Goal: Transaction & Acquisition: Purchase product/service

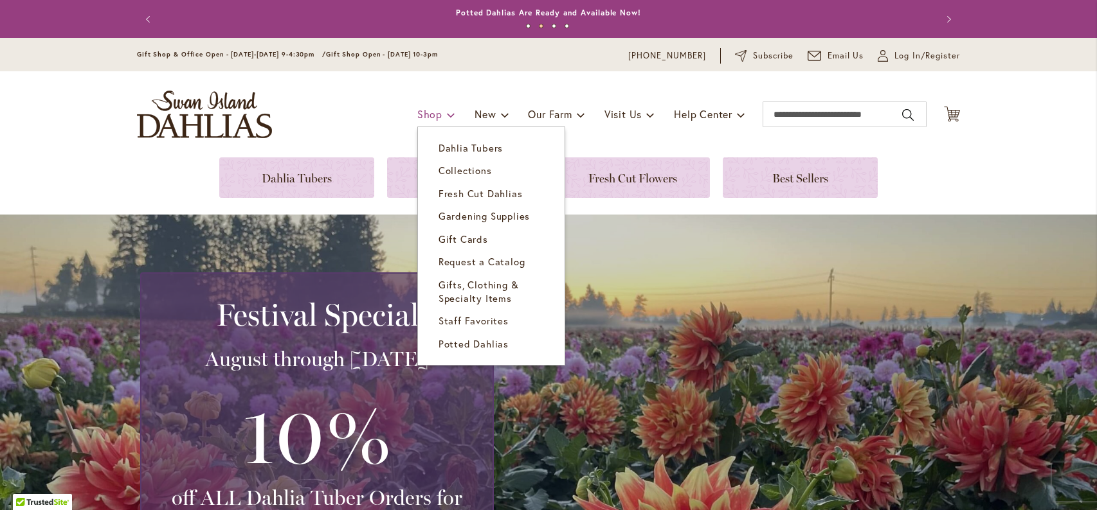
click at [434, 113] on link "Shop" at bounding box center [436, 114] width 38 height 24
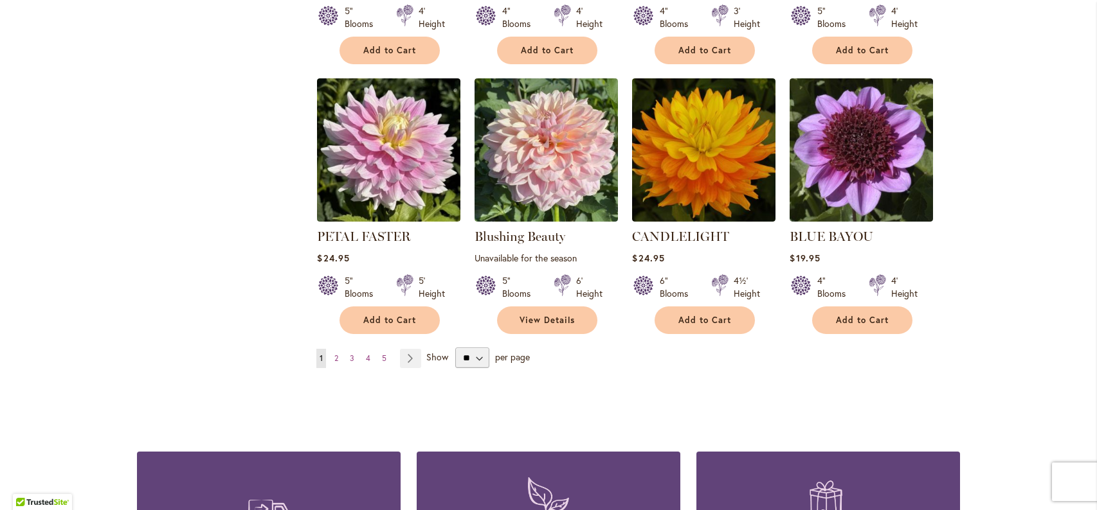
scroll to position [964, 0]
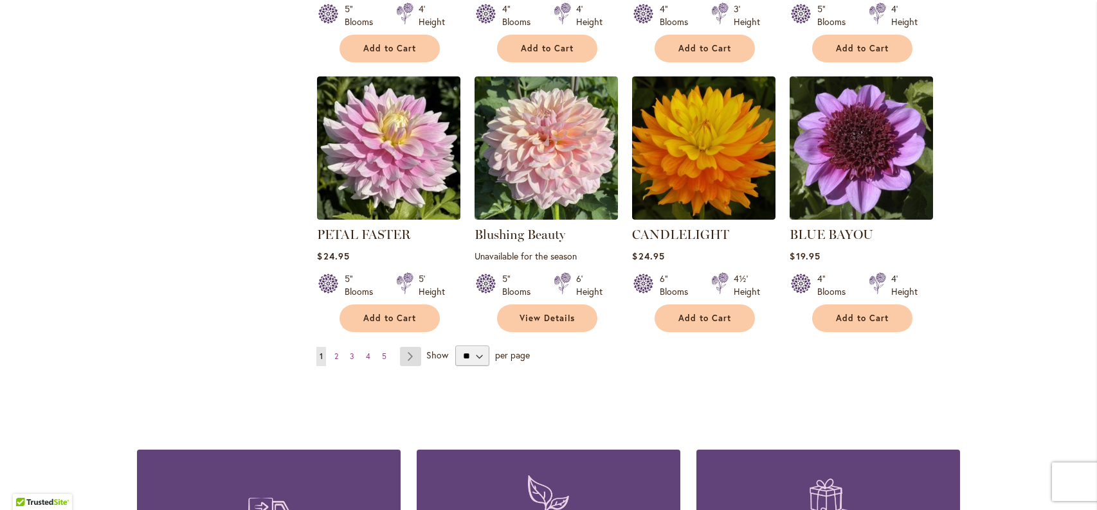
click at [406, 355] on link "Page Next" at bounding box center [410, 356] width 21 height 19
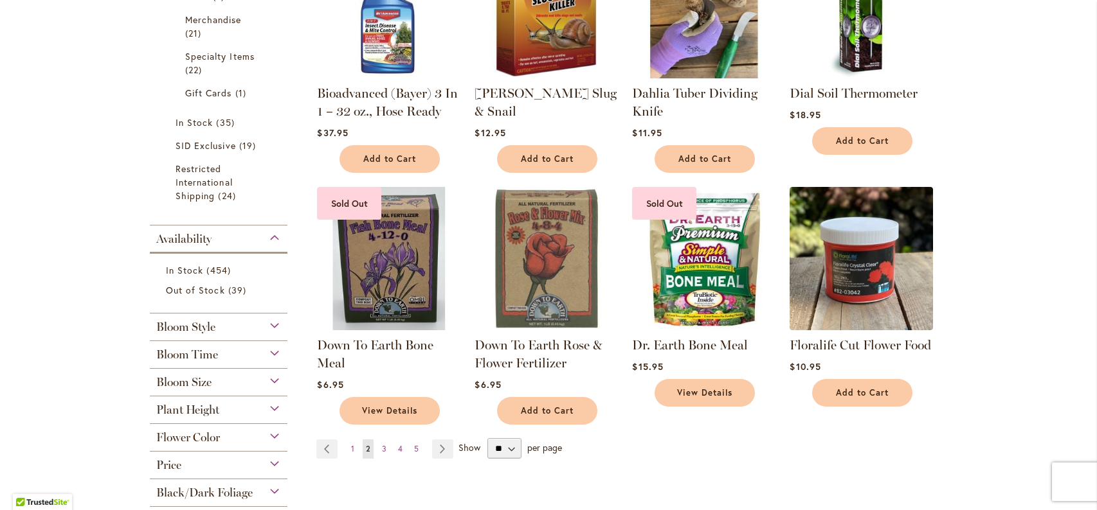
scroll to position [900, 0]
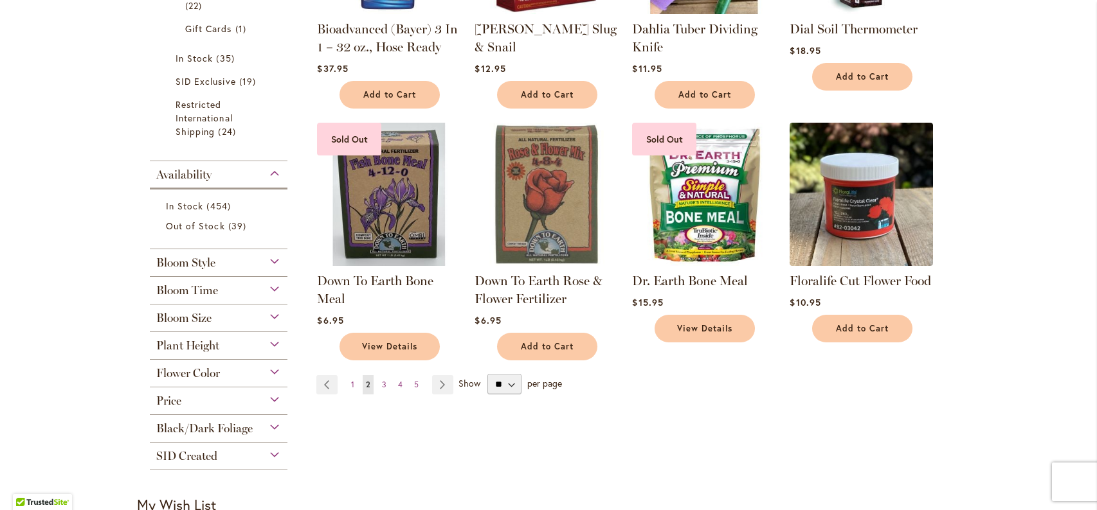
click at [276, 321] on div "Bloom Size" at bounding box center [219, 315] width 138 height 21
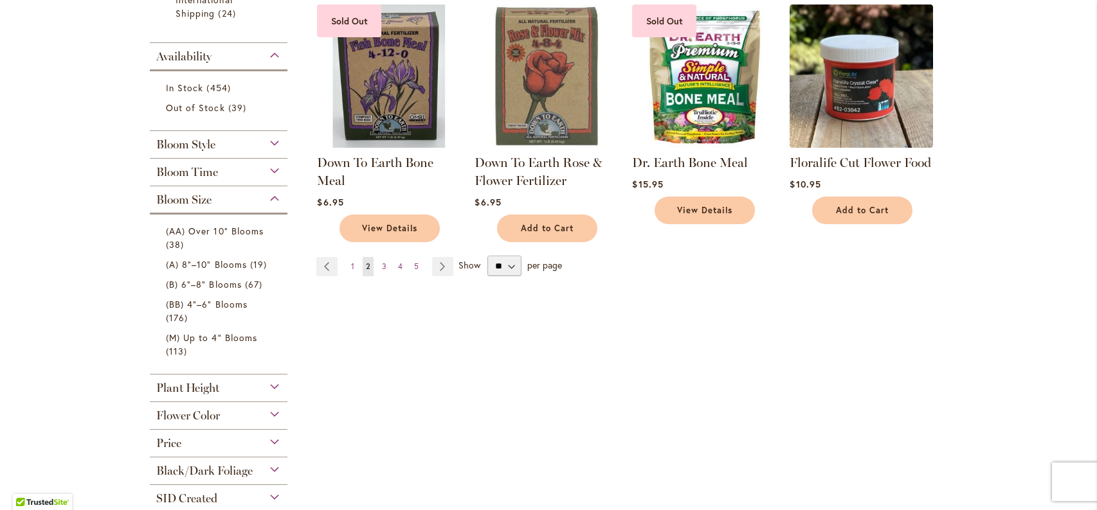
scroll to position [1028, 0]
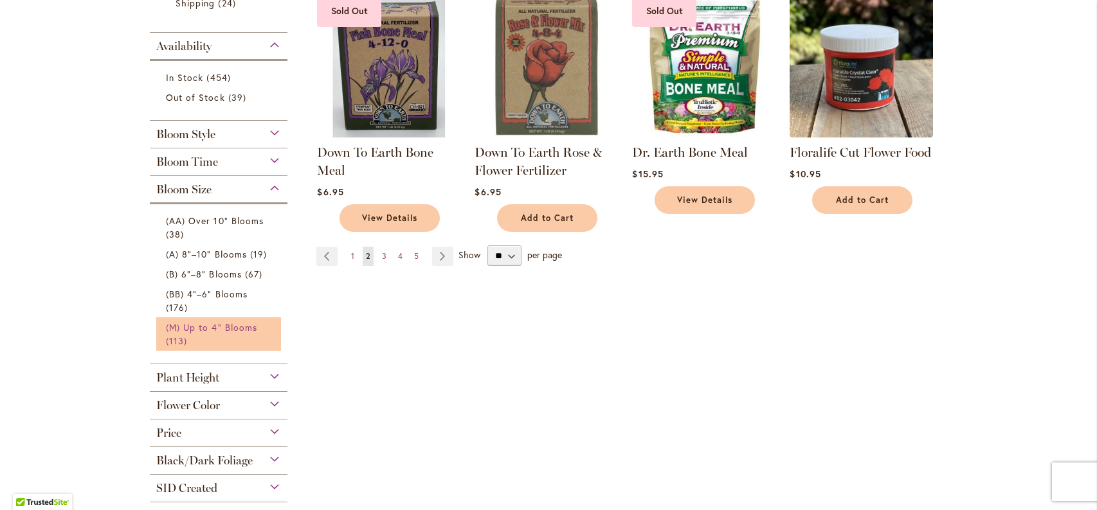
click at [234, 330] on span "(M) Up to 4" Blooms" at bounding box center [211, 327] width 91 height 12
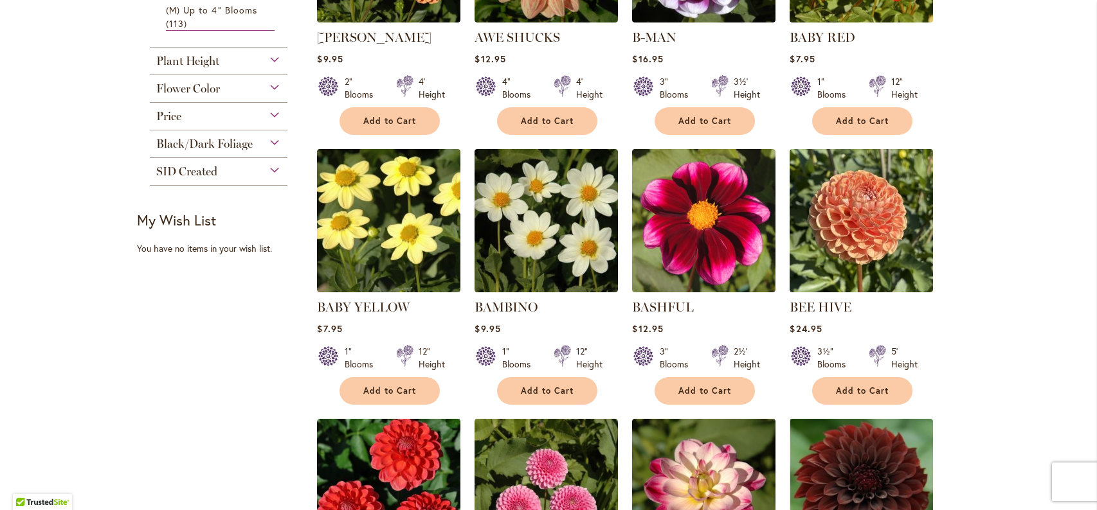
scroll to position [707, 0]
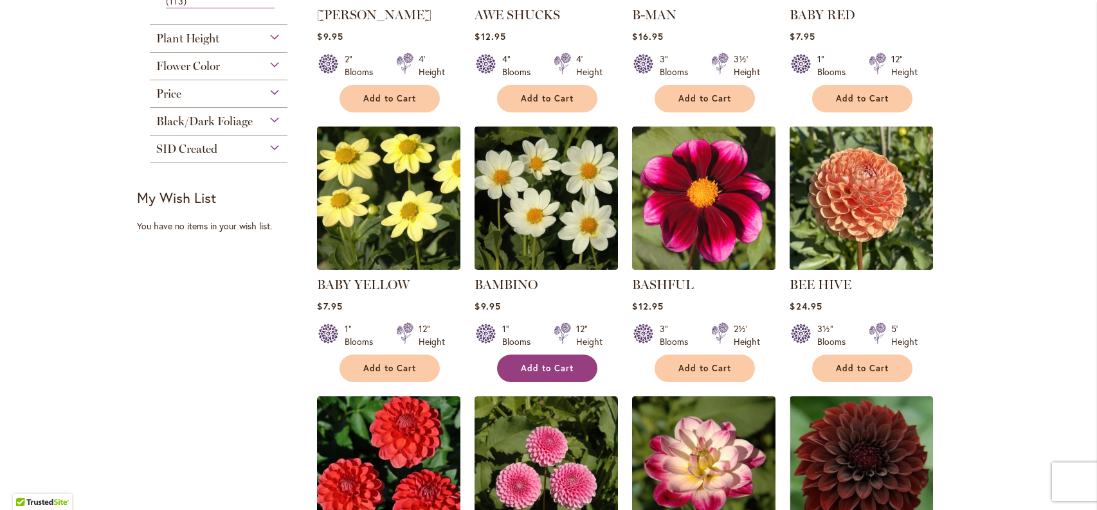
click at [560, 372] on button "Add to Cart" at bounding box center [547, 369] width 100 height 28
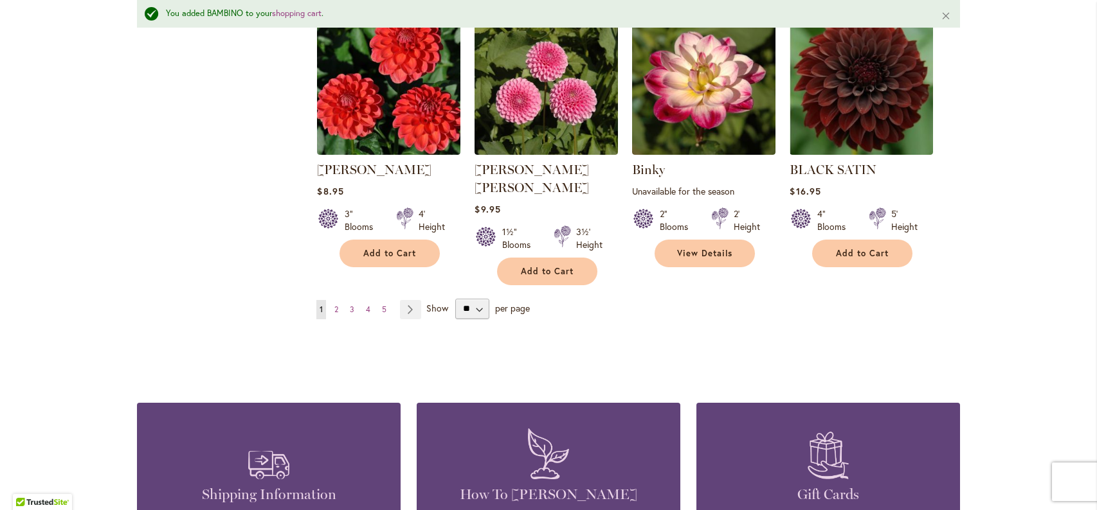
scroll to position [1127, 0]
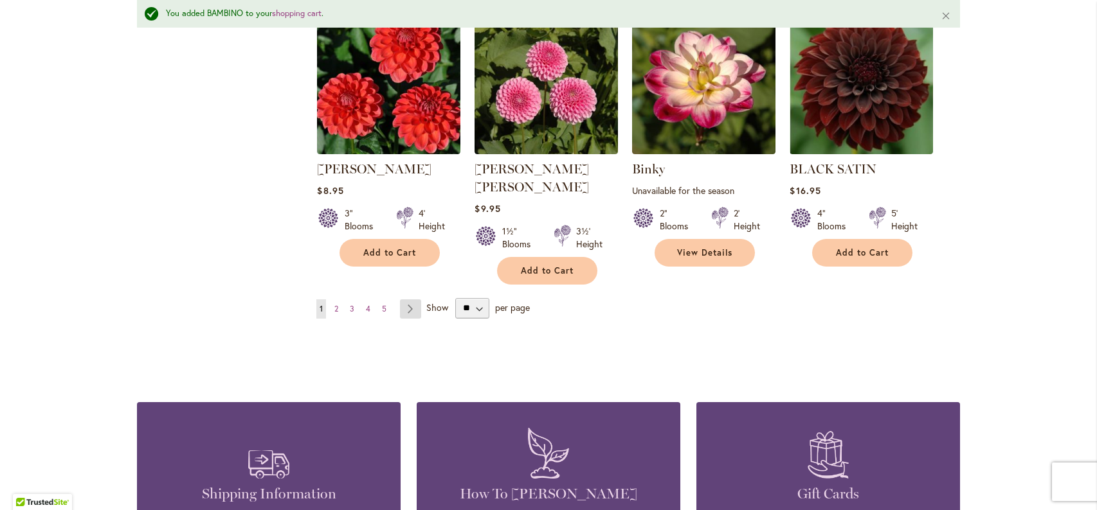
click at [408, 300] on link "Page Next" at bounding box center [410, 309] width 21 height 19
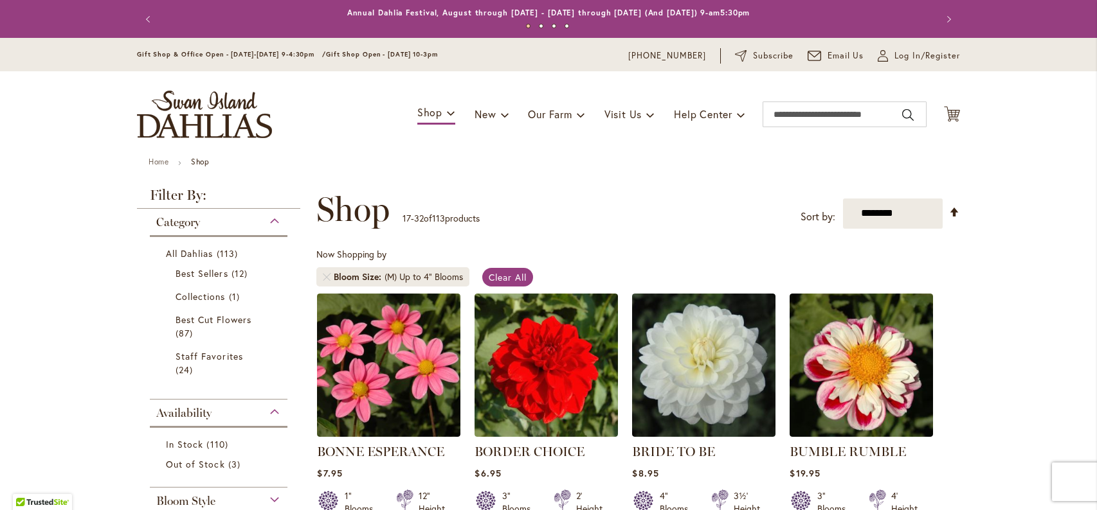
scroll to position [153, 0]
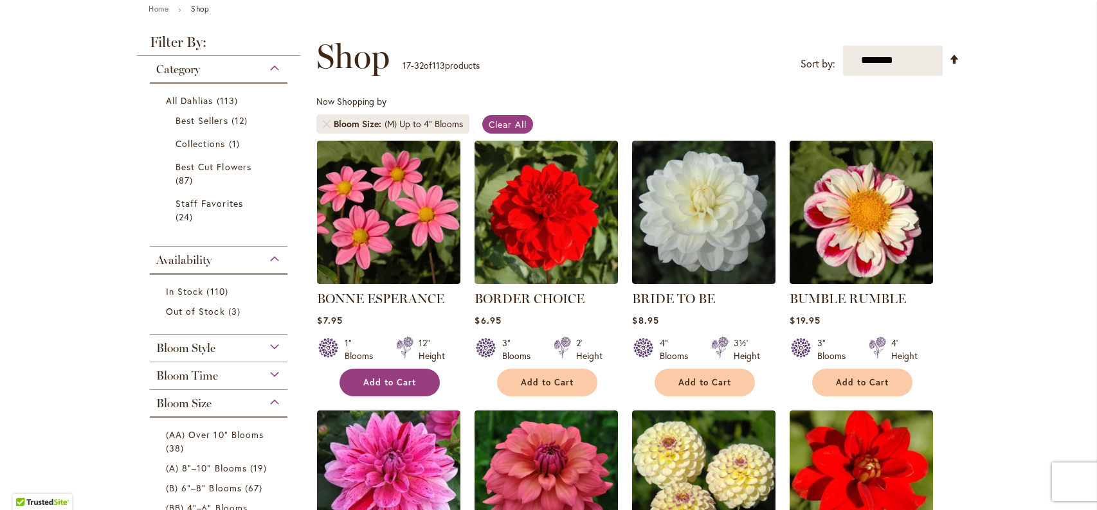
click at [398, 379] on span "Add to Cart" at bounding box center [389, 382] width 53 height 11
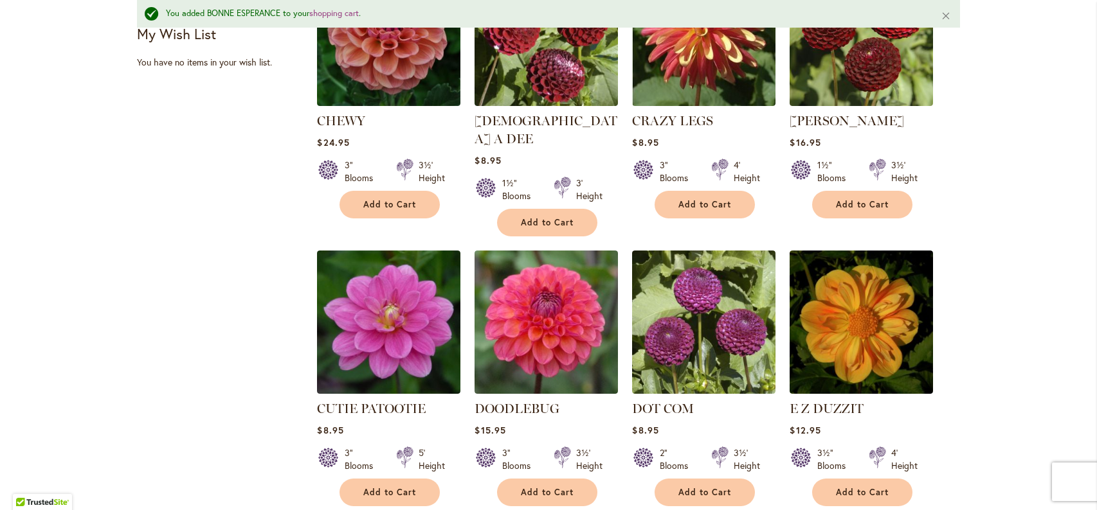
scroll to position [989, 0]
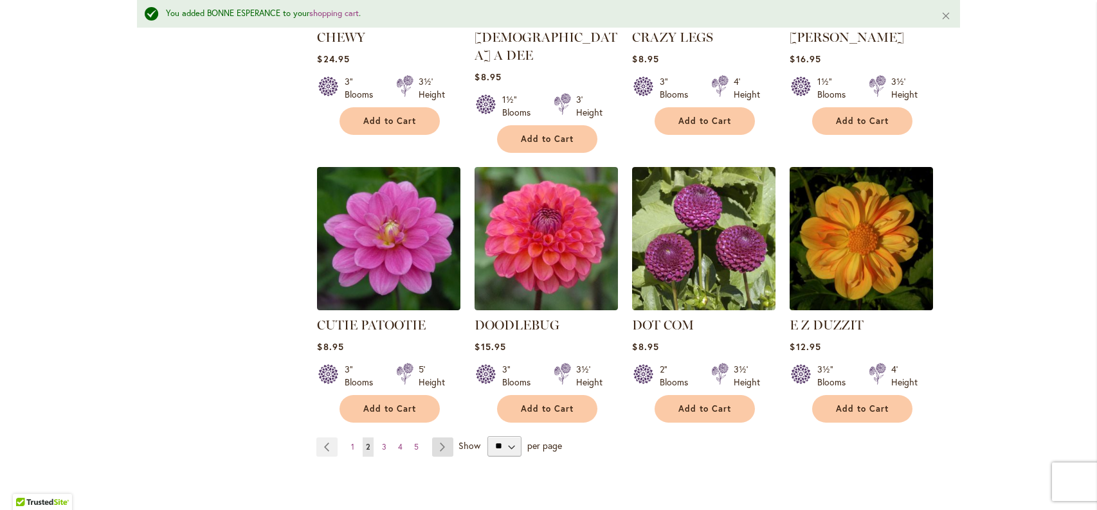
click at [432, 438] on link "Page Next" at bounding box center [442, 447] width 21 height 19
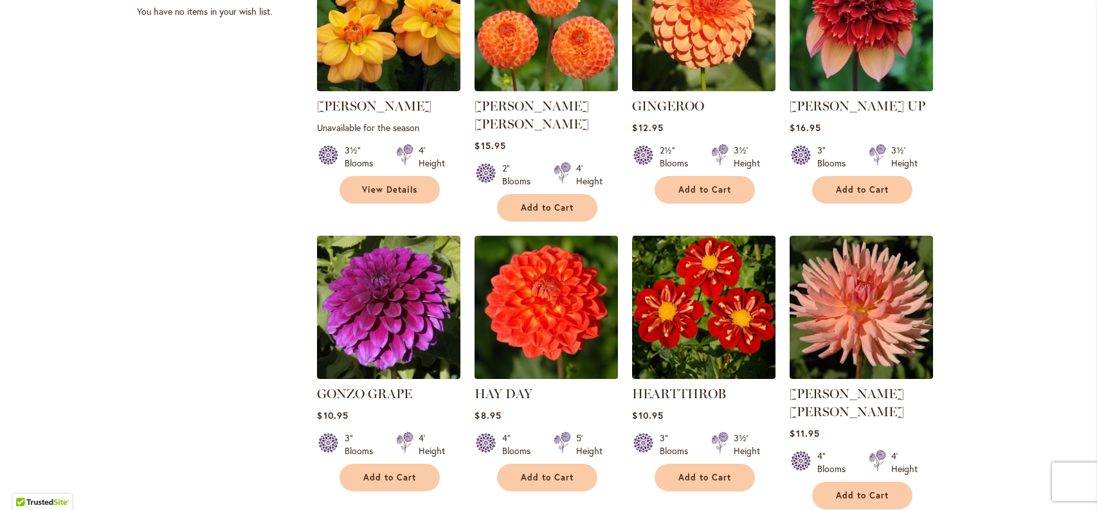
scroll to position [924, 0]
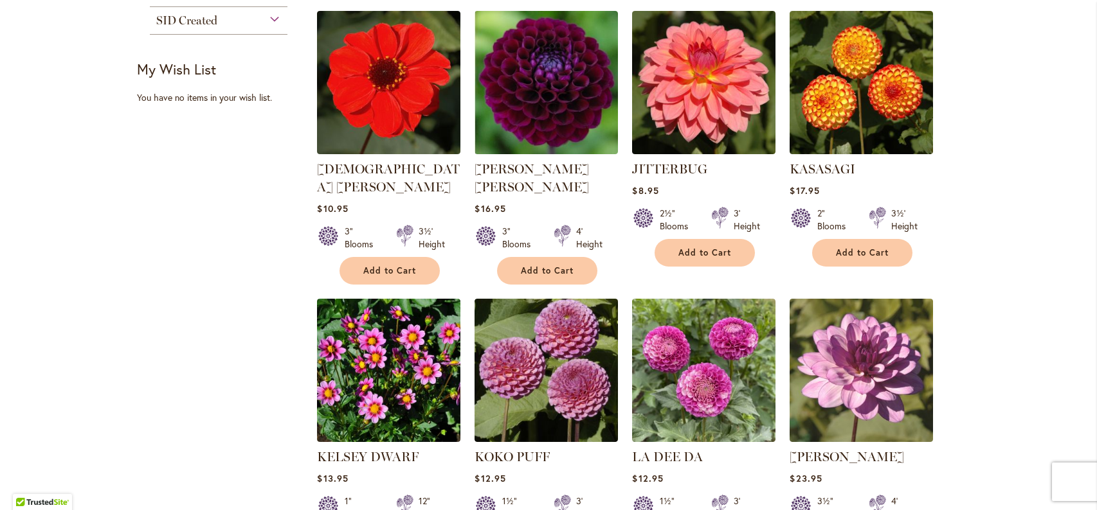
scroll to position [964, 0]
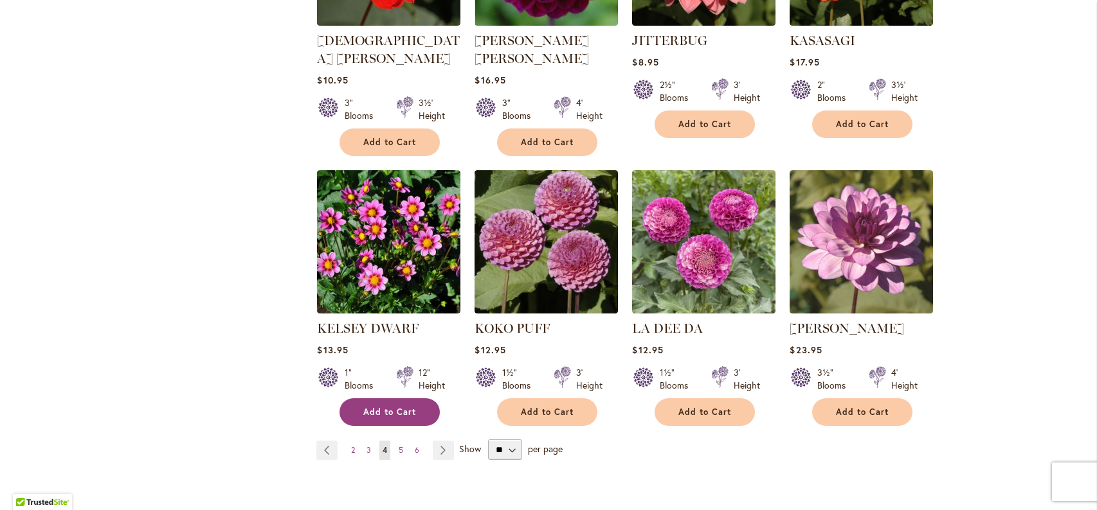
click at [381, 407] on span "Add to Cart" at bounding box center [389, 412] width 53 height 11
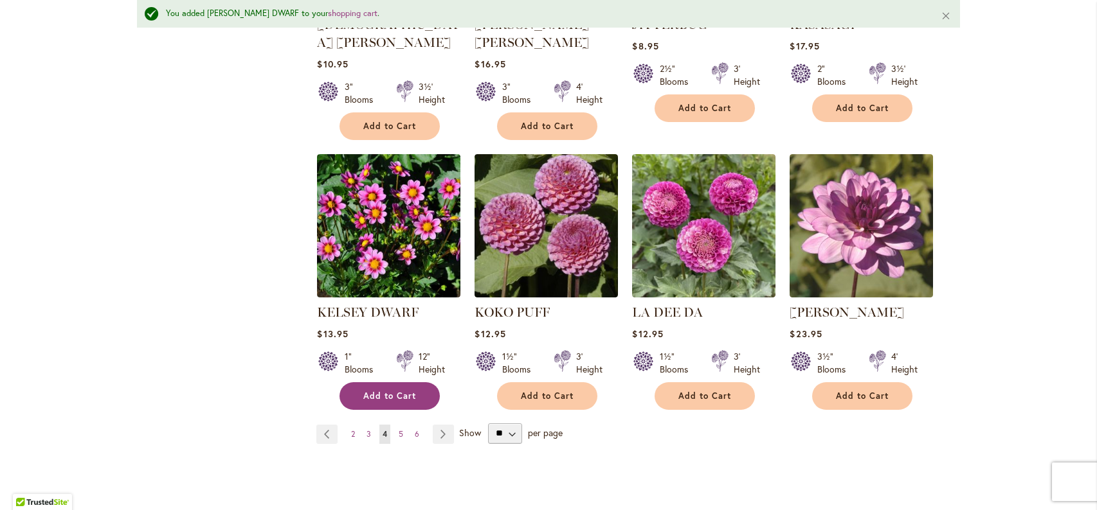
scroll to position [1028, 0]
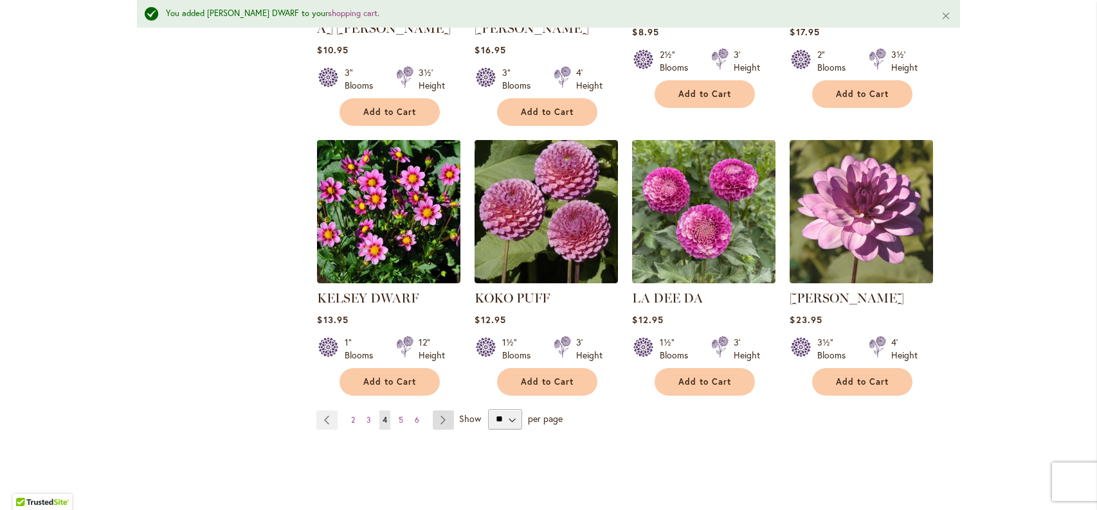
click at [437, 411] on link "Page Next" at bounding box center [443, 420] width 21 height 19
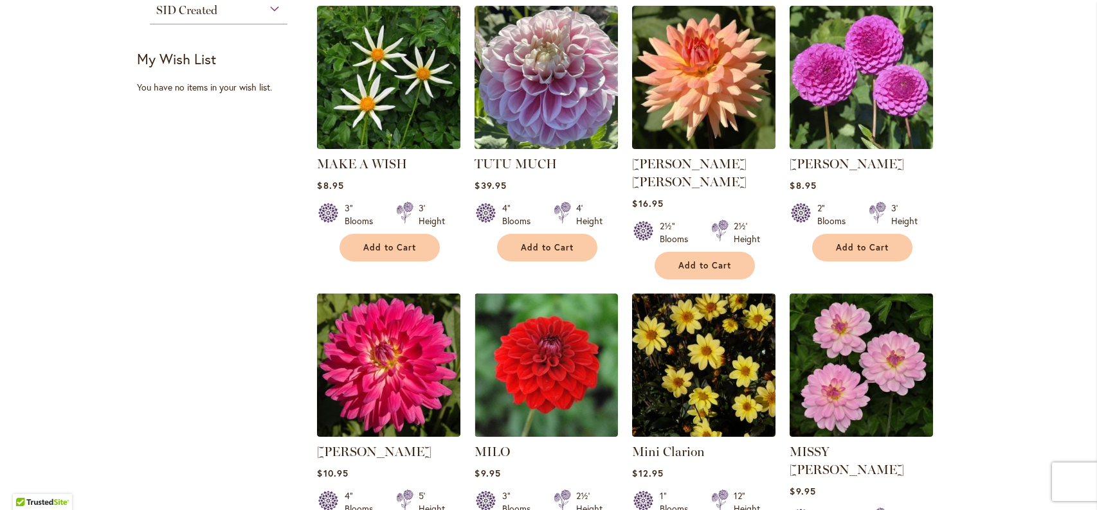
scroll to position [860, 0]
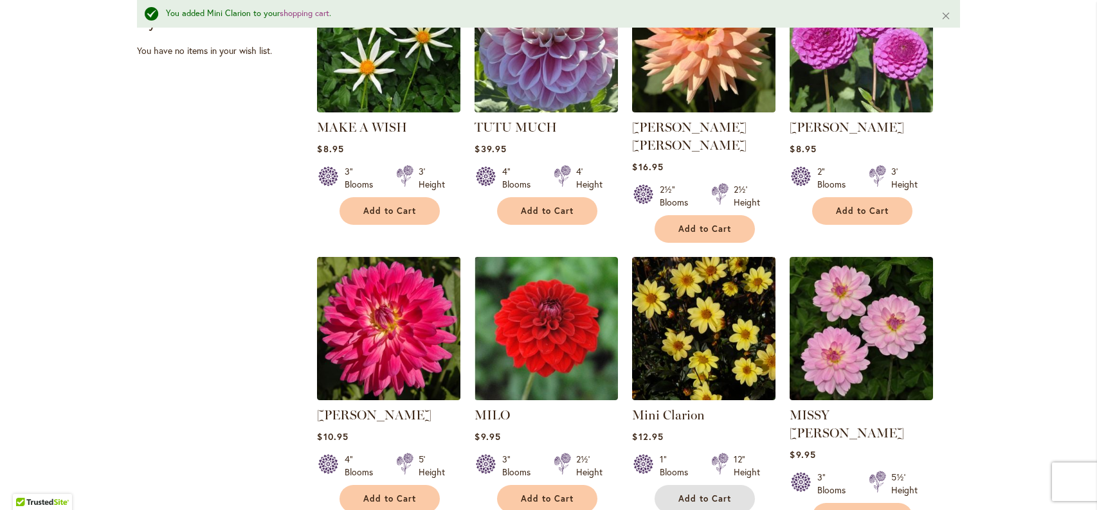
scroll to position [1023, 0]
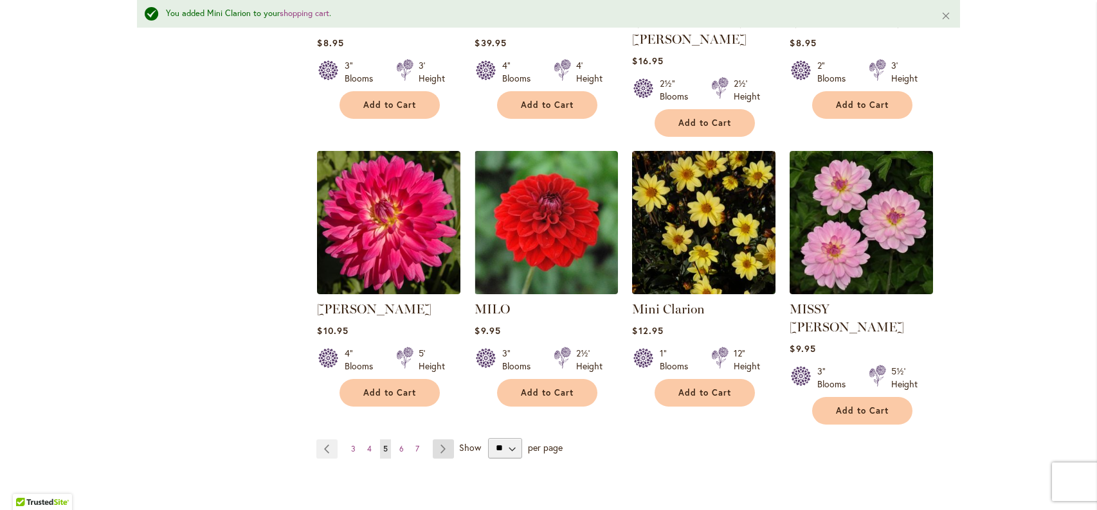
click at [436, 440] on link "Page Next" at bounding box center [443, 449] width 21 height 19
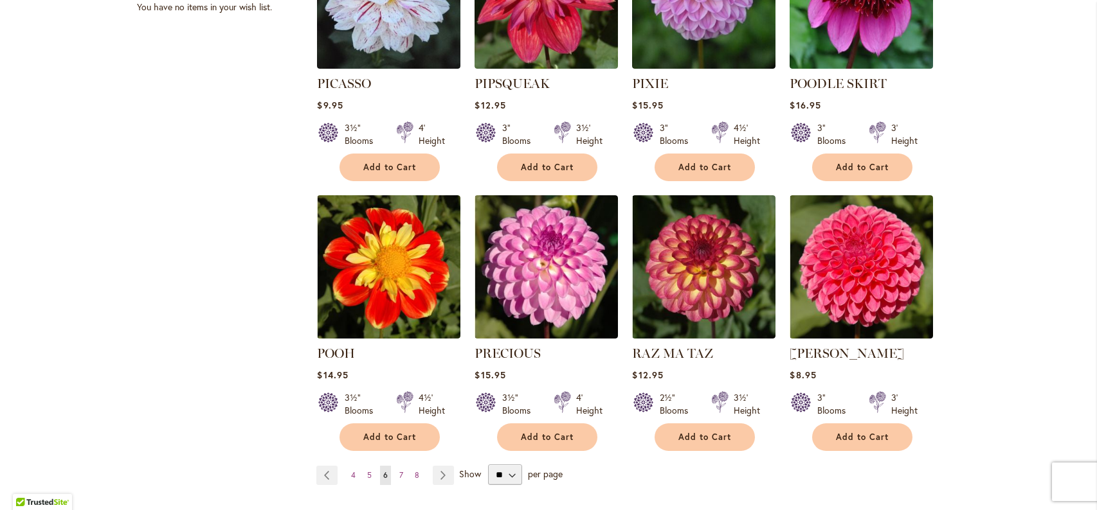
scroll to position [989, 0]
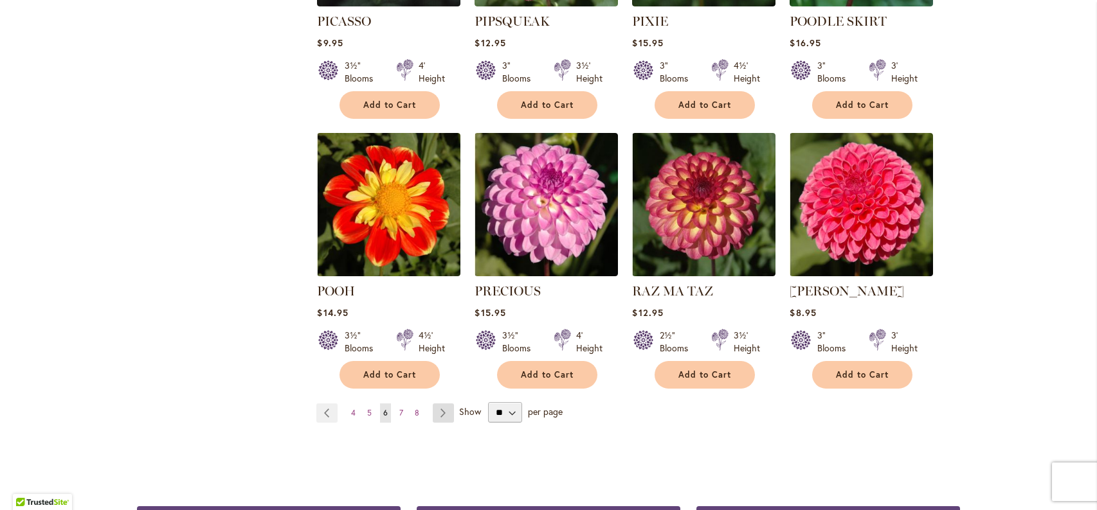
click at [439, 404] on link "Page Next" at bounding box center [443, 413] width 21 height 19
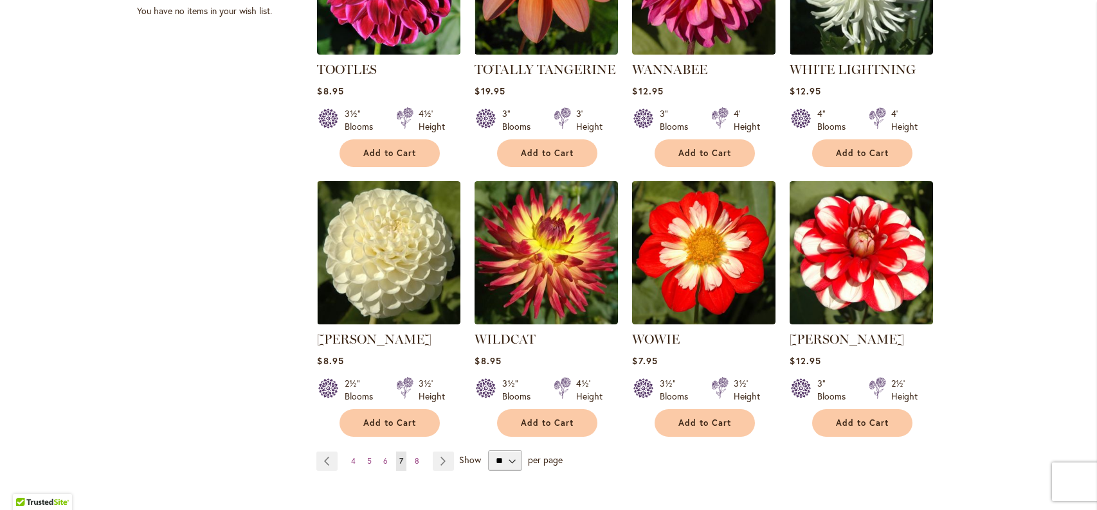
scroll to position [924, 0]
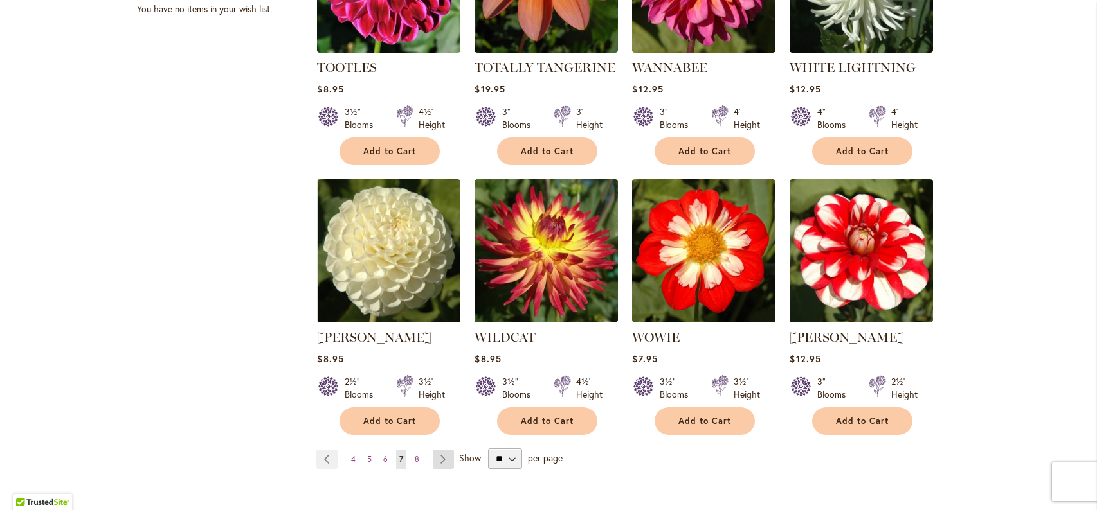
click at [442, 462] on link "Page Next" at bounding box center [443, 459] width 21 height 19
